Goal: Information Seeking & Learning: Check status

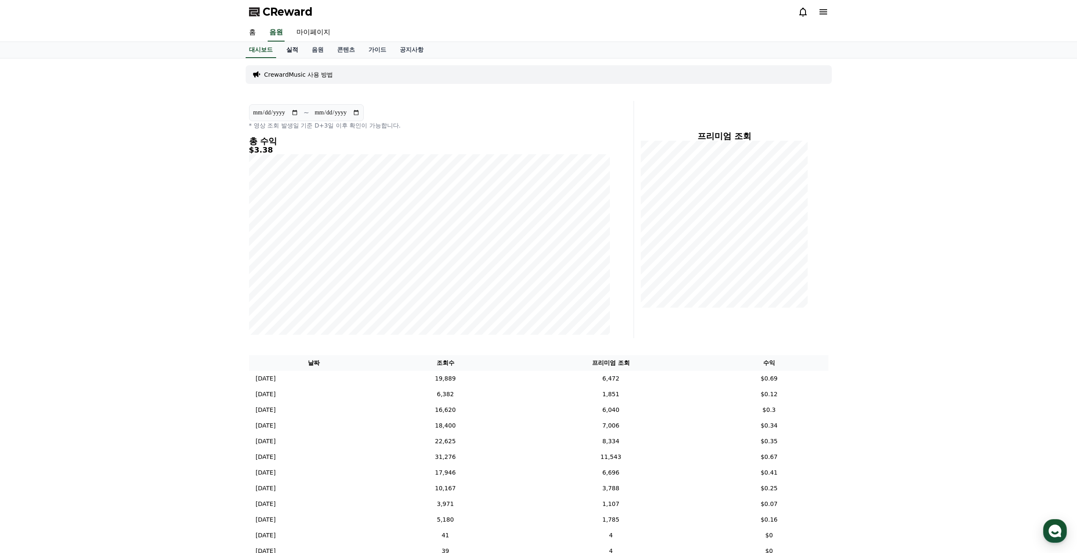
click at [296, 53] on link "실적" at bounding box center [291, 50] width 25 height 16
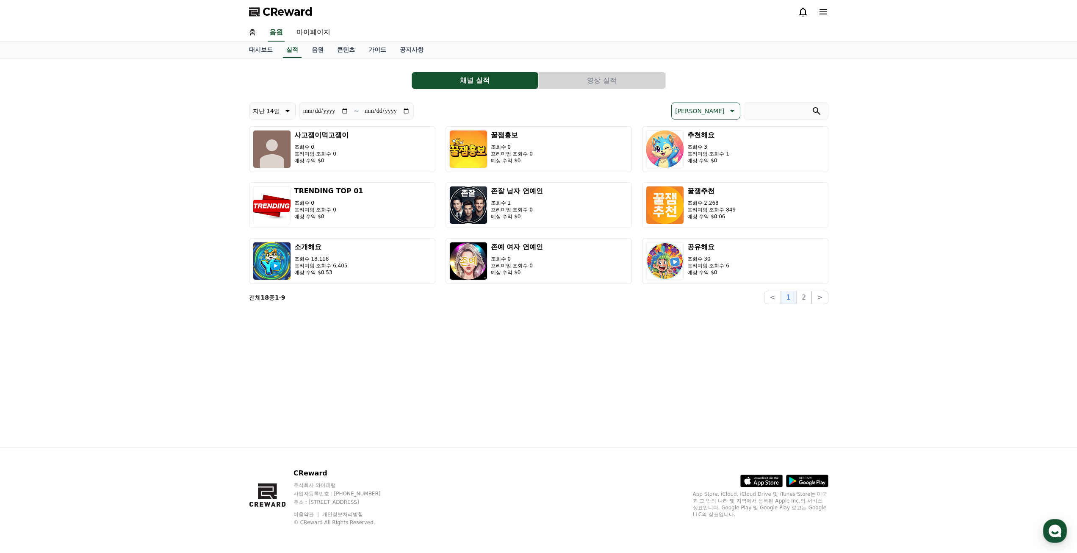
click at [606, 80] on button "영상 실적" at bounding box center [602, 80] width 127 height 17
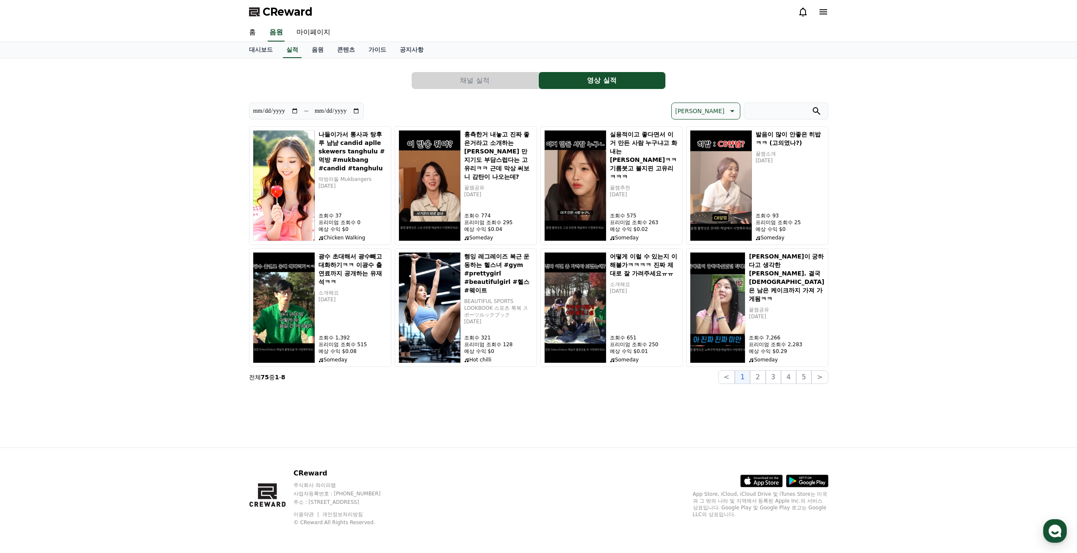
click at [717, 113] on p "[PERSON_NAME]" at bounding box center [699, 111] width 49 height 12
drag, startPoint x: 720, startPoint y: 153, endPoint x: 720, endPoint y: 169, distance: 15.2
click at [720, 168] on div "[PERSON_NAME] [PERSON_NAME] 순 [PERSON_NAME] 순" at bounding box center [706, 154] width 68 height 63
drag, startPoint x: 715, startPoint y: 156, endPoint x: 722, endPoint y: 171, distance: 17.2
click at [722, 171] on div "[PERSON_NAME] [PERSON_NAME] 순 [PERSON_NAME] 순" at bounding box center [706, 154] width 68 height 63
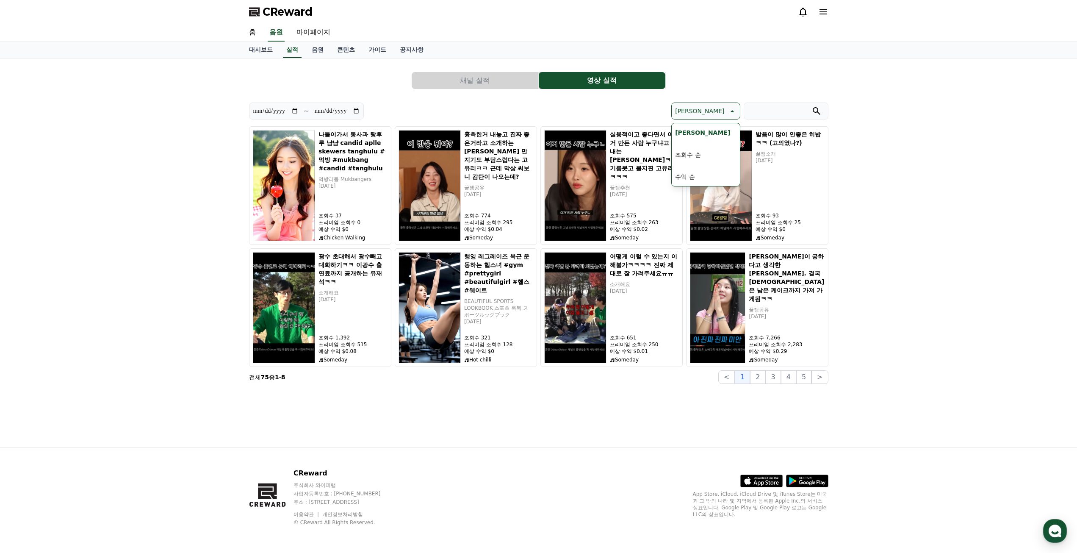
click at [698, 177] on button "수익 순" at bounding box center [685, 176] width 26 height 19
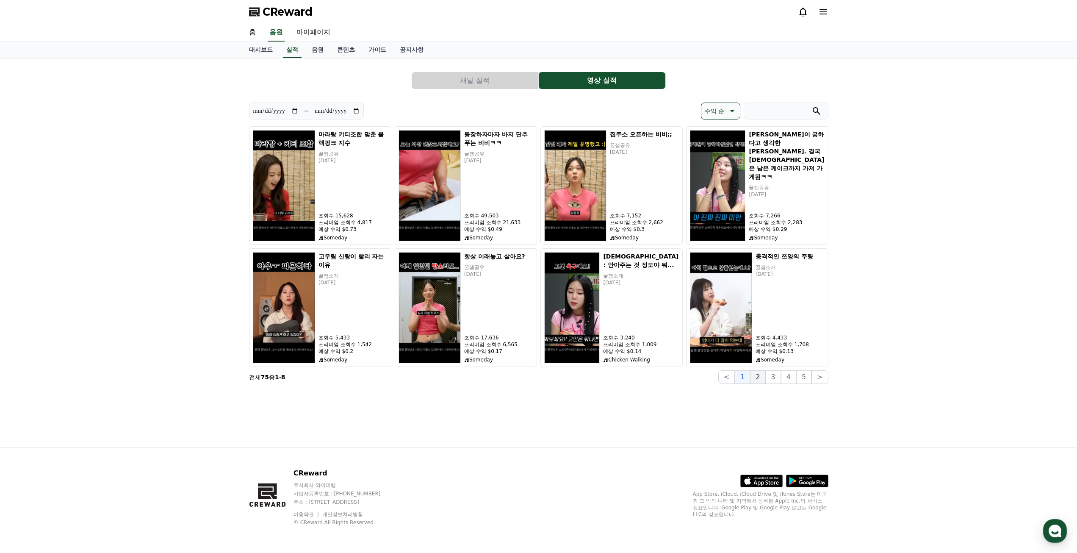
click at [765, 373] on button "2" at bounding box center [757, 377] width 15 height 14
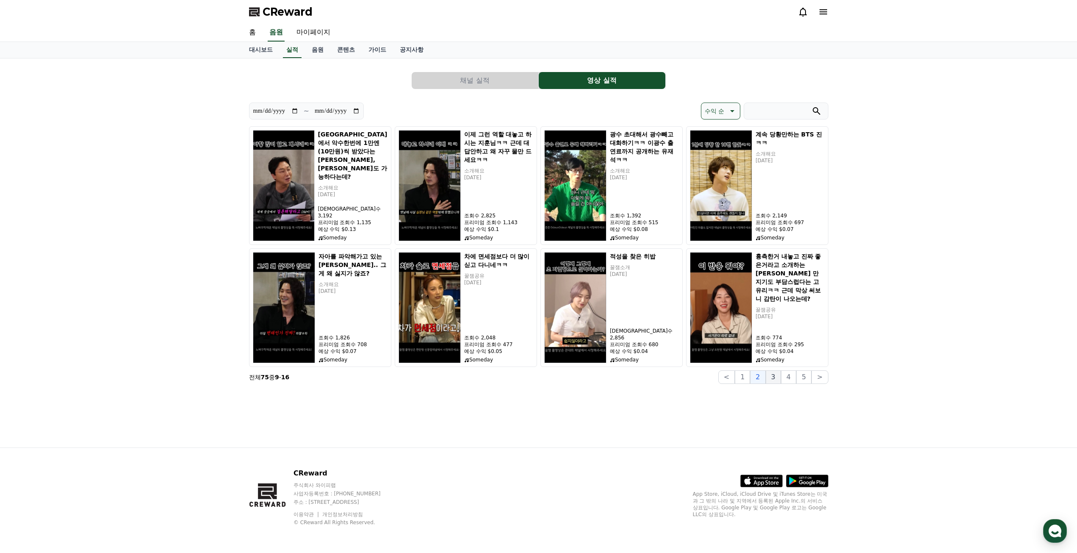
click at [780, 377] on button "3" at bounding box center [773, 377] width 15 height 14
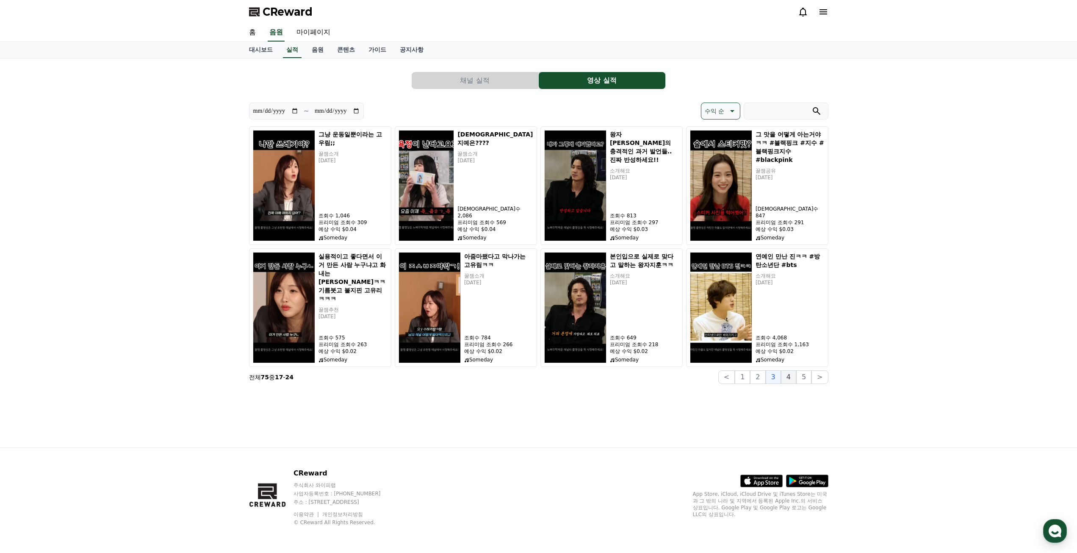
click at [791, 379] on button "4" at bounding box center [788, 377] width 15 height 14
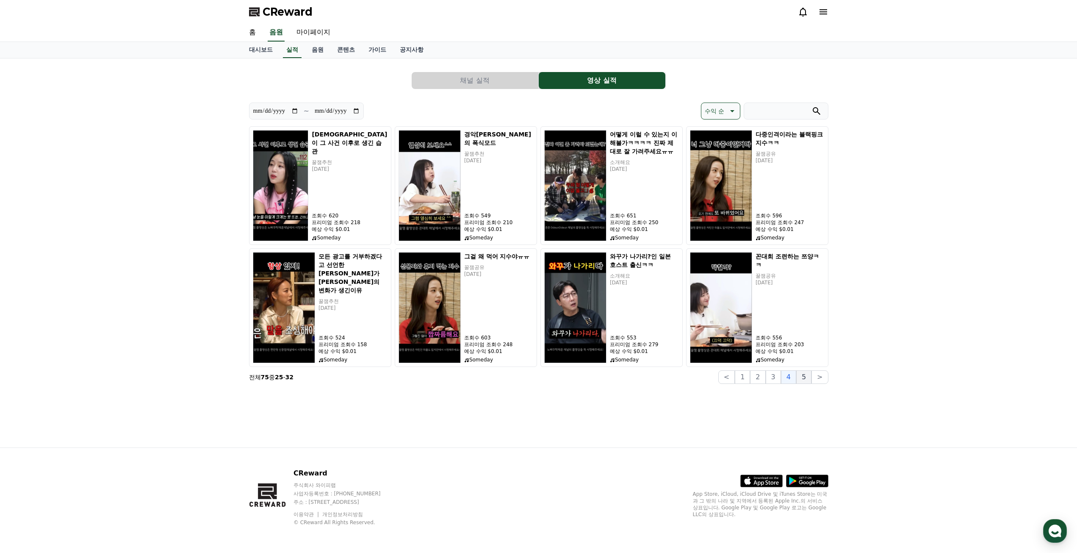
click at [800, 382] on button "5" at bounding box center [803, 377] width 15 height 14
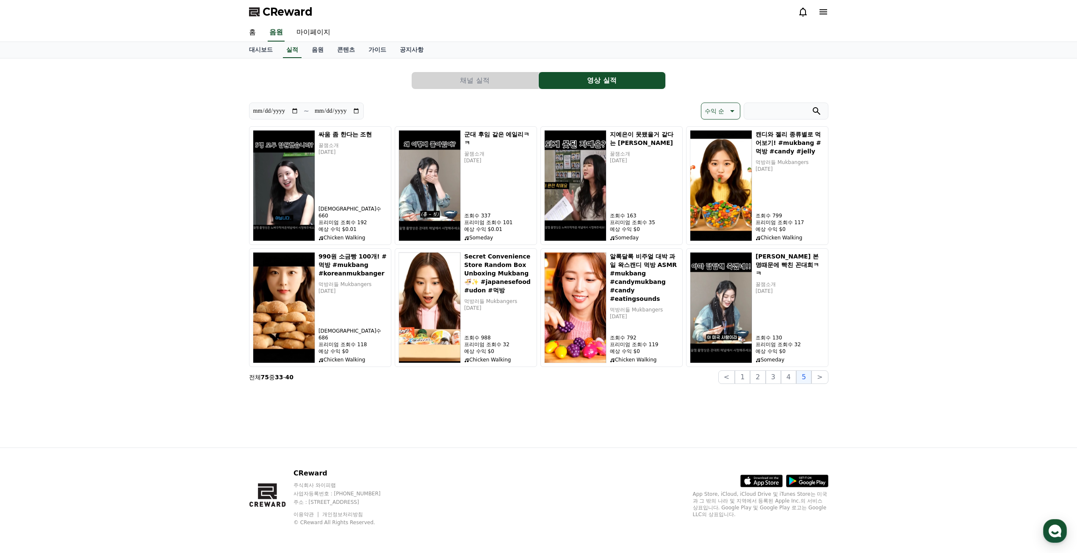
click at [448, 78] on button "채널 실적" at bounding box center [475, 80] width 127 height 17
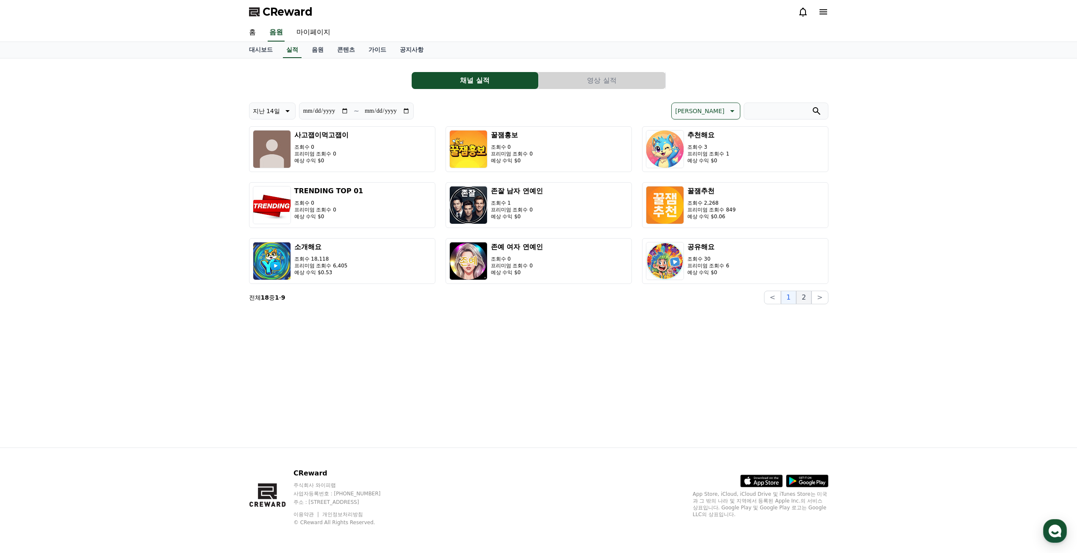
click at [807, 301] on button "2" at bounding box center [803, 297] width 15 height 14
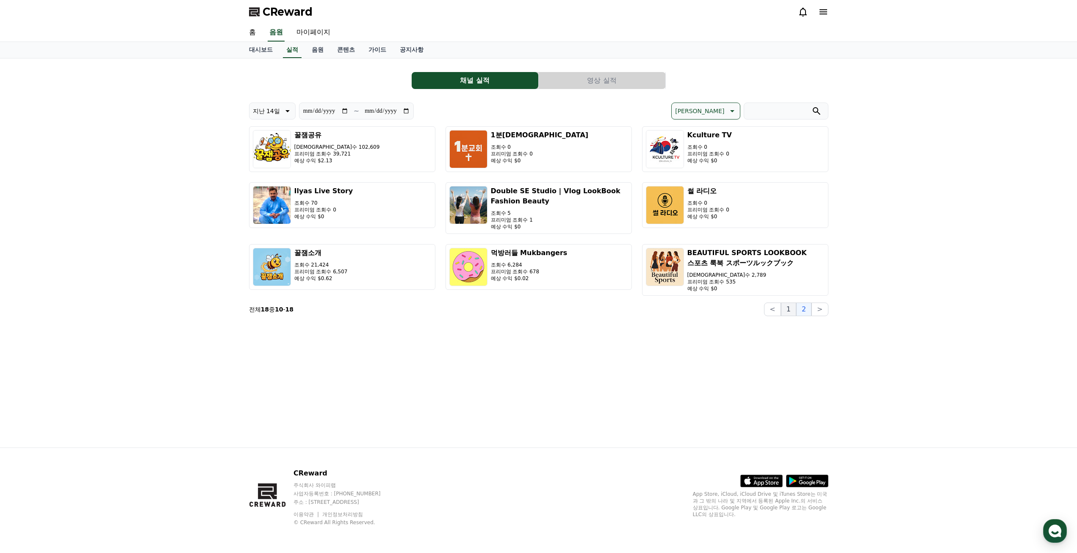
click at [792, 313] on button "1" at bounding box center [788, 309] width 15 height 14
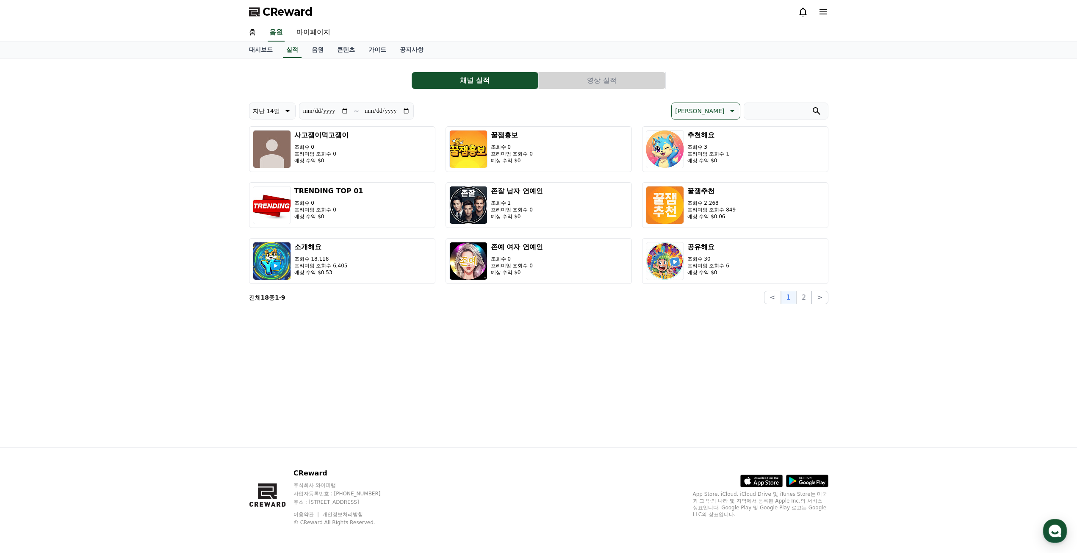
click at [288, 3] on div "CReward" at bounding box center [538, 12] width 593 height 24
click at [288, 12] on span "CReward" at bounding box center [288, 12] width 50 height 14
